Goal: Find contact information: Find contact information

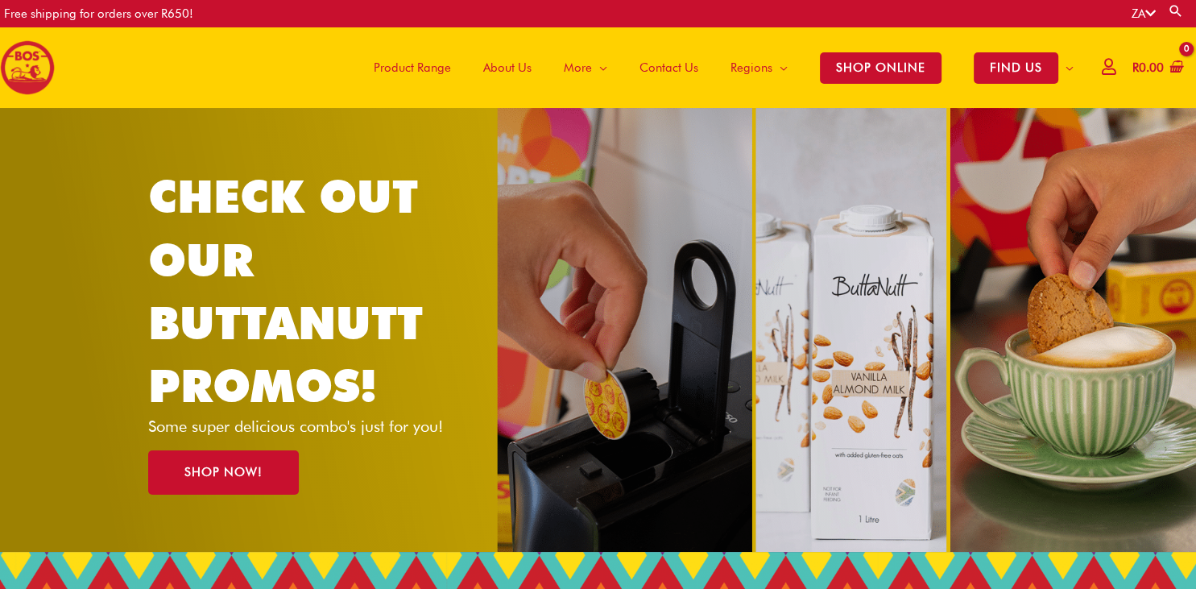
click at [663, 69] on span "Contact Us" at bounding box center [669, 67] width 59 height 48
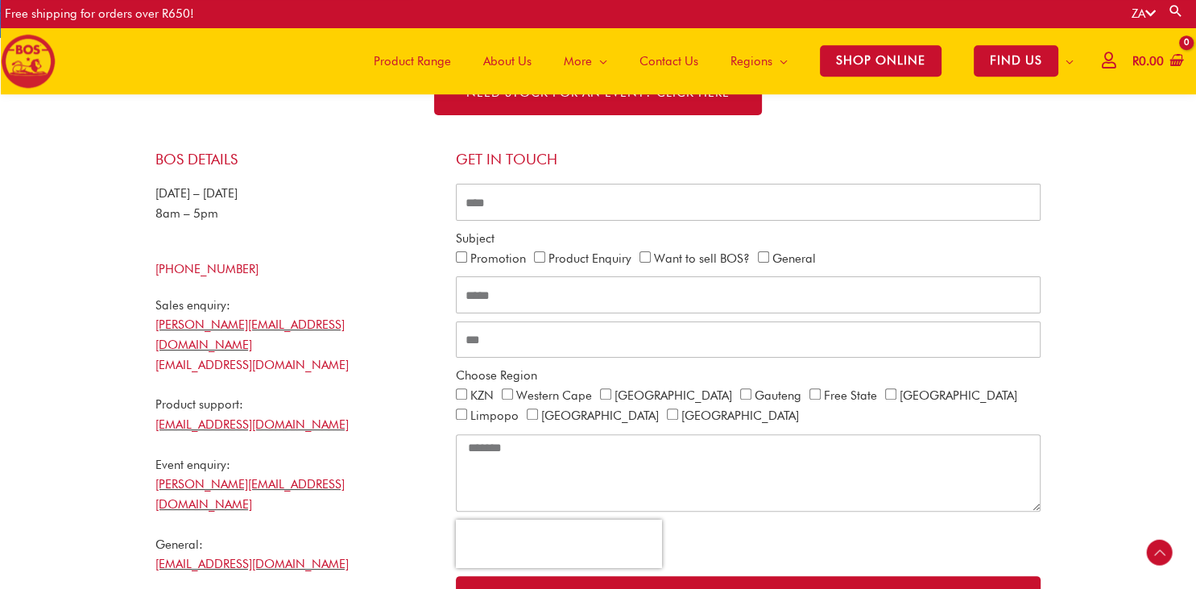
scroll to position [331, 0]
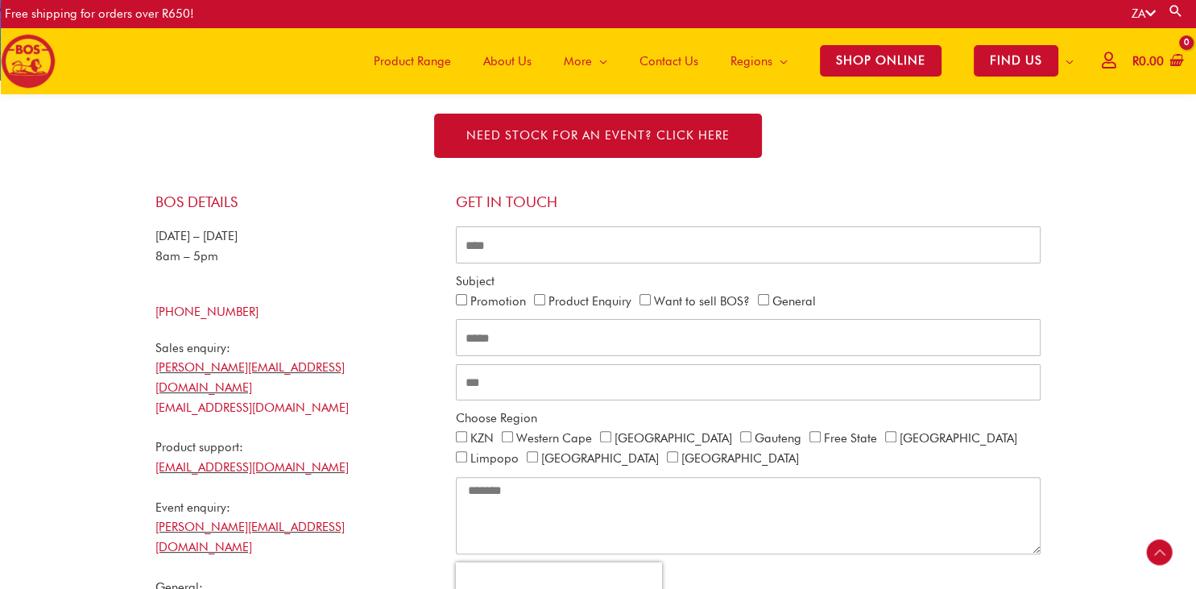
drag, startPoint x: 1078, startPoint y: 253, endPoint x: 1020, endPoint y: 191, distance: 84.9
click at [1078, 251] on section "BOS Details Monday – Friday 8am – 5pm +27 21 465 9989 Sales enquiry: nicholas@b…" at bounding box center [598, 512] width 1196 height 690
